Goal: Task Accomplishment & Management: Manage account settings

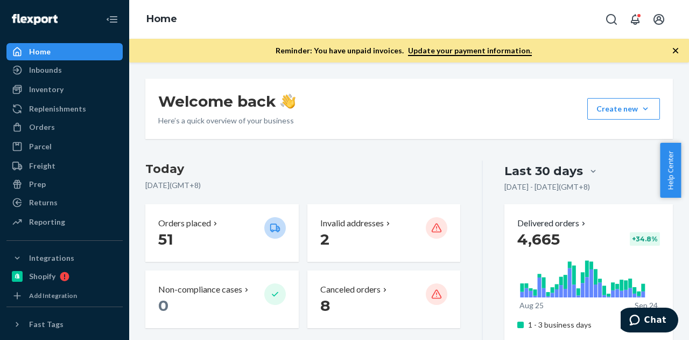
click at [681, 48] on div "Reminder: You have unpaid invoices. Update your payment information." at bounding box center [409, 51] width 560 height 24
click at [678, 48] on icon "button" at bounding box center [675, 50] width 11 height 11
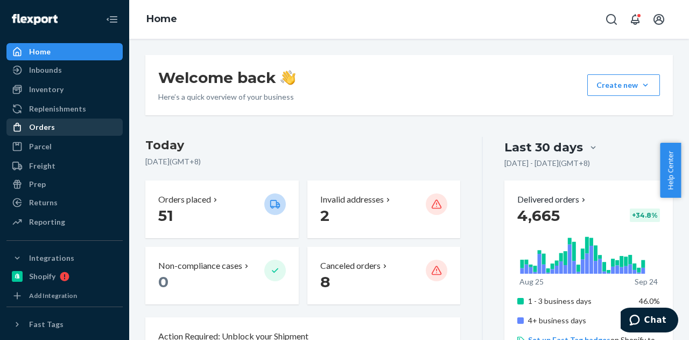
click at [43, 123] on div "Orders" at bounding box center [42, 127] width 26 height 11
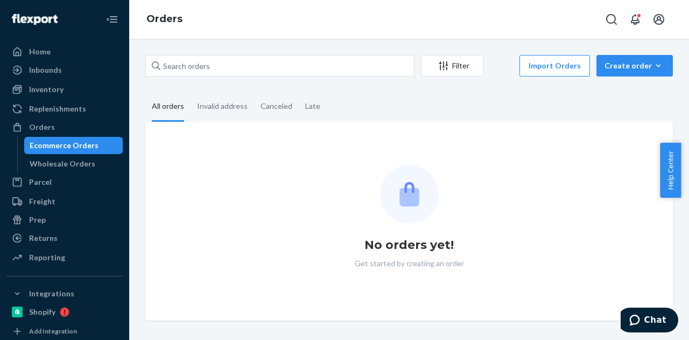
click at [88, 147] on div "Ecommerce Orders" at bounding box center [64, 145] width 69 height 11
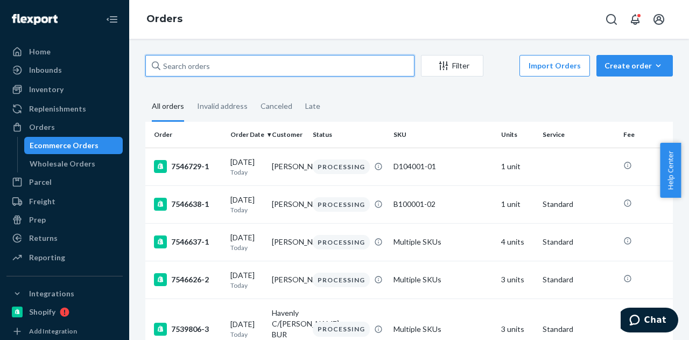
click at [185, 73] on input "text" at bounding box center [279, 66] width 269 height 22
paste input "[PERSON_NAME]"
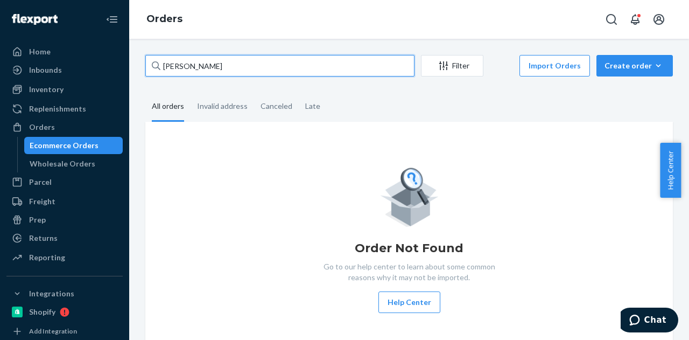
click at [223, 68] on input "[PERSON_NAME]" at bounding box center [279, 66] width 269 height 22
paste input "[PERSON_NAME]"
type input "[PERSON_NAME]"
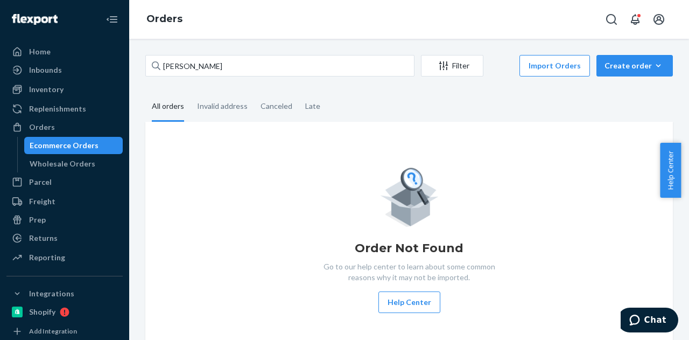
click at [343, 98] on fieldset "All orders Invalid address Canceled Late" at bounding box center [408, 107] width 527 height 30
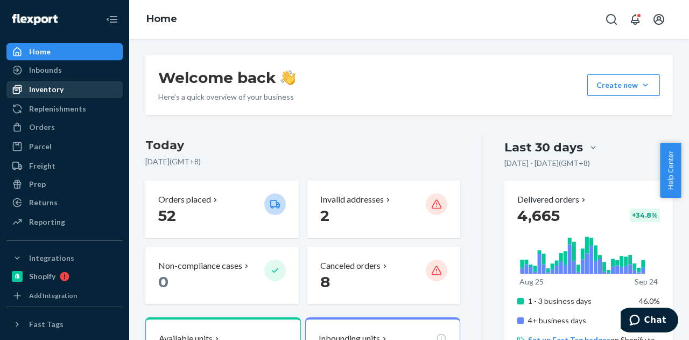
click at [64, 90] on div "Inventory" at bounding box center [65, 89] width 114 height 15
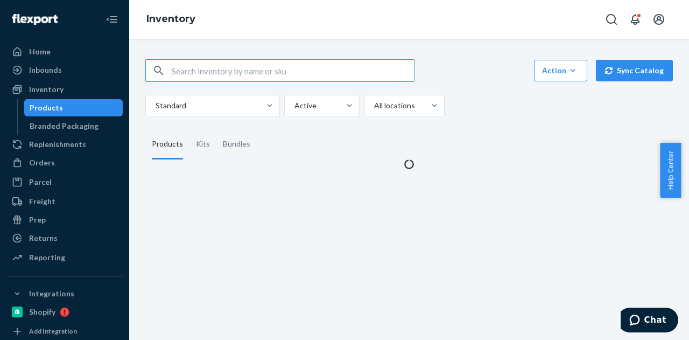
click at [67, 107] on div "Products" at bounding box center [73, 107] width 97 height 15
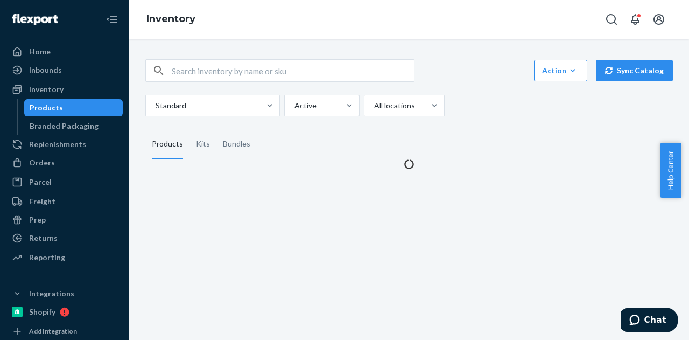
click at [222, 71] on input "text" at bounding box center [293, 71] width 242 height 22
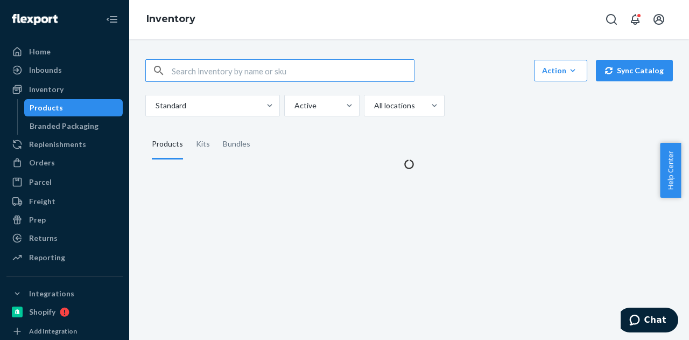
paste input "F137002-01"
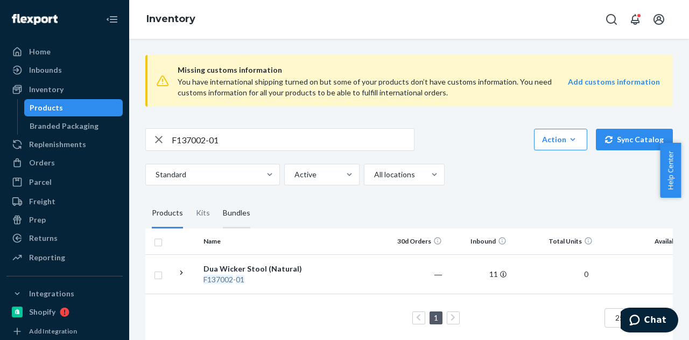
click at [228, 216] on div "Bundles" at bounding box center [236, 213] width 27 height 30
click at [216, 198] on input "Bundles" at bounding box center [216, 198] width 0 height 0
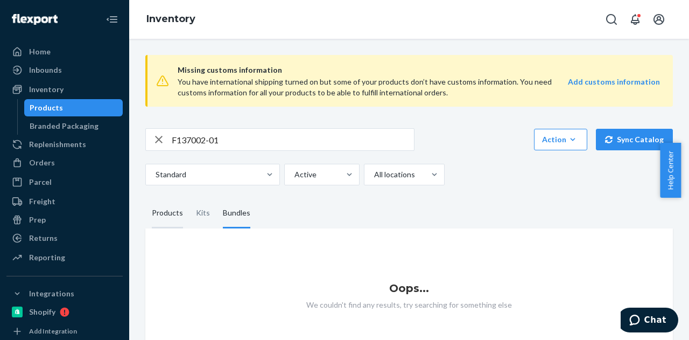
click at [179, 222] on div "Products" at bounding box center [167, 213] width 31 height 30
click at [145, 198] on input "Products" at bounding box center [145, 198] width 0 height 0
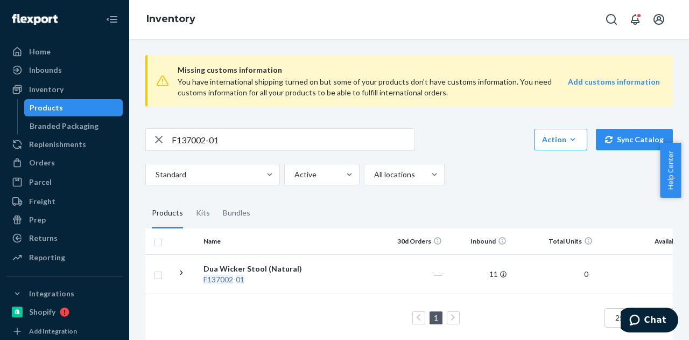
click at [499, 194] on div "Missing customs information You have international shipping turned on but some …" at bounding box center [409, 199] width 544 height 306
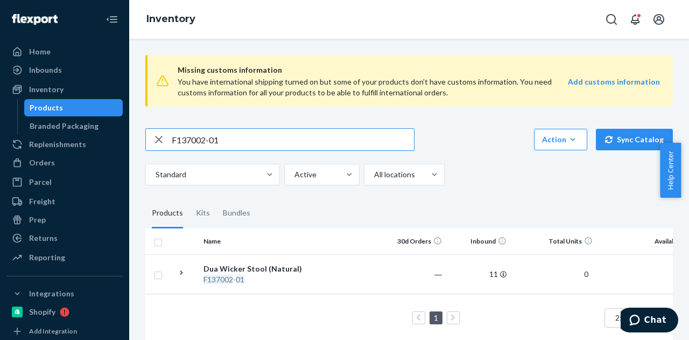
click at [248, 138] on input "F137002-01" at bounding box center [293, 140] width 242 height 22
paste input "B86007-27"
type input "B86007-27"
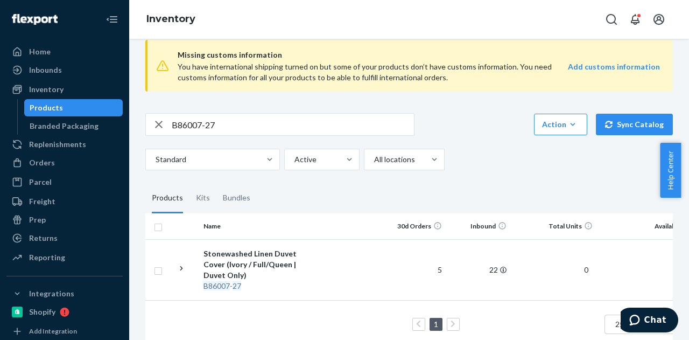
scroll to position [30, 0]
